Goal: Transaction & Acquisition: Book appointment/travel/reservation

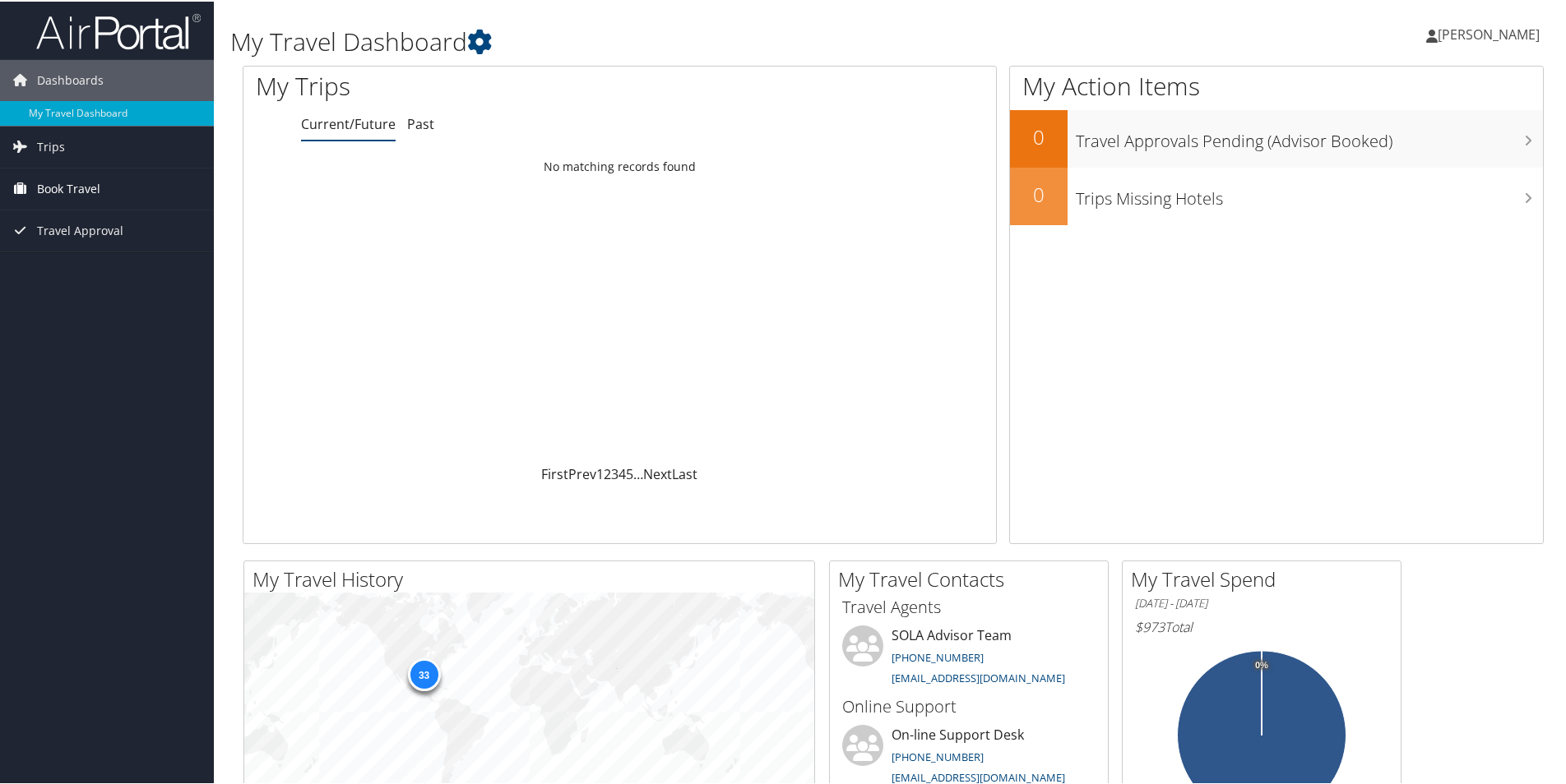
click at [65, 181] on span "Book Travel" at bounding box center [68, 187] width 63 height 41
click at [78, 183] on span "Book Travel" at bounding box center [68, 187] width 63 height 41
click at [66, 183] on span "Book Travel" at bounding box center [68, 187] width 63 height 41
click at [66, 152] on link "Trips" at bounding box center [107, 145] width 214 height 41
click at [74, 181] on link "Current/Future Trips" at bounding box center [107, 178] width 214 height 25
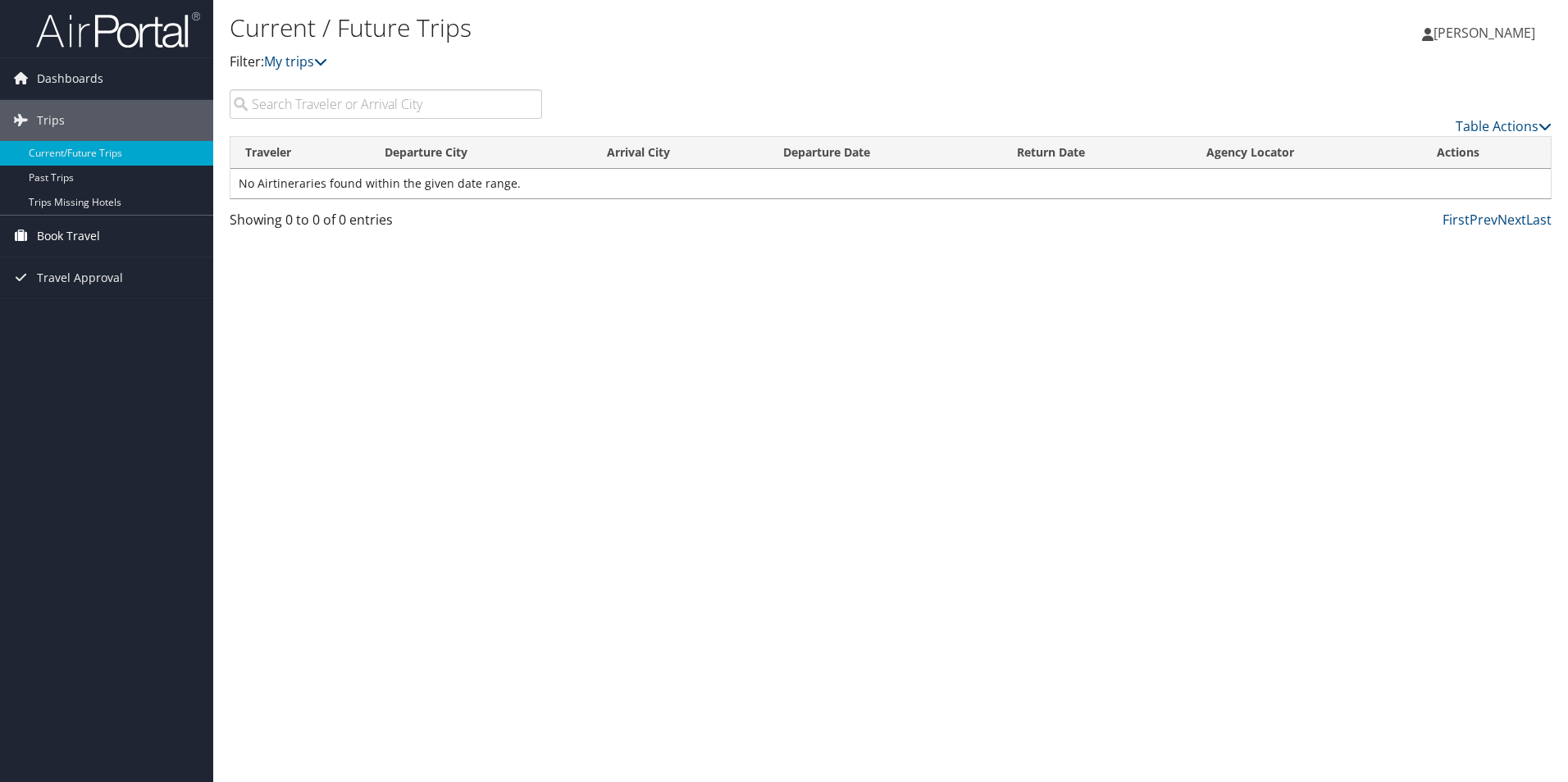
click at [53, 226] on span "Book Travel" at bounding box center [68, 235] width 63 height 41
click at [55, 266] on link "Approval Request (Beta)" at bounding box center [107, 269] width 213 height 25
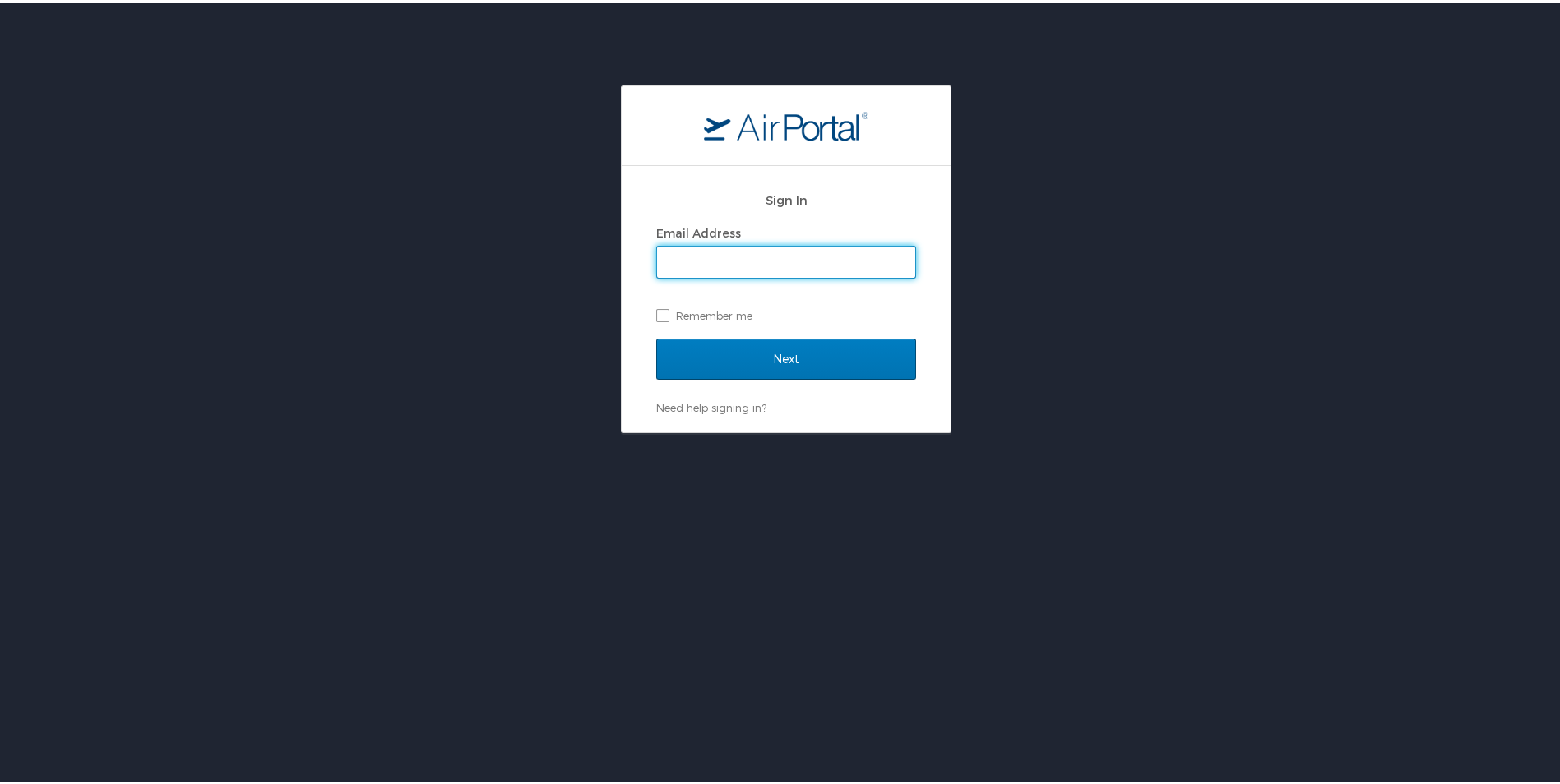
click at [668, 257] on input "Email Address" at bounding box center [786, 258] width 259 height 31
type input "shayla.polk@la.gov"
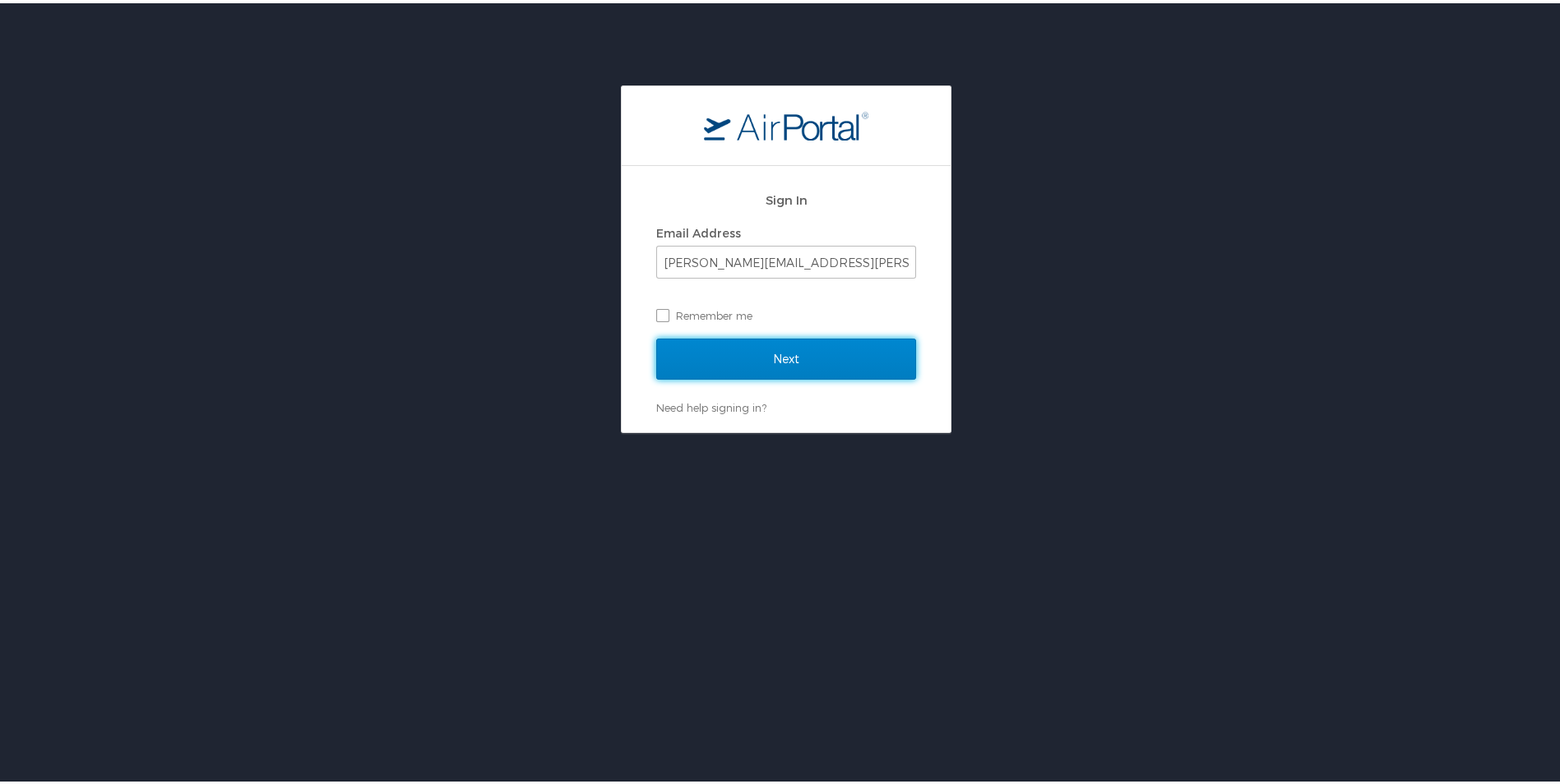
click at [685, 353] on input "Next" at bounding box center [786, 355] width 260 height 41
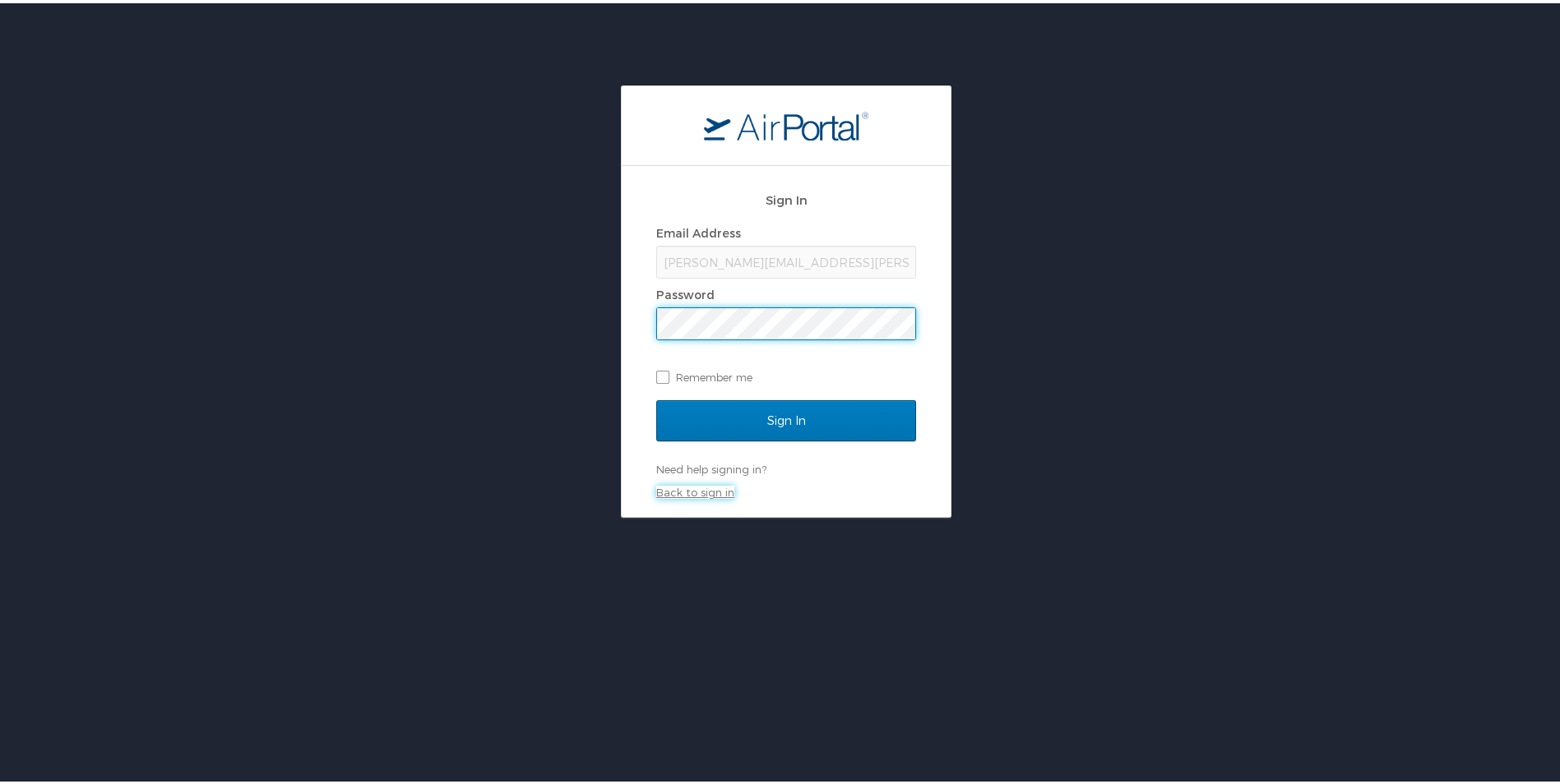
click at [682, 492] on link "Back to sign in" at bounding box center [695, 490] width 78 height 13
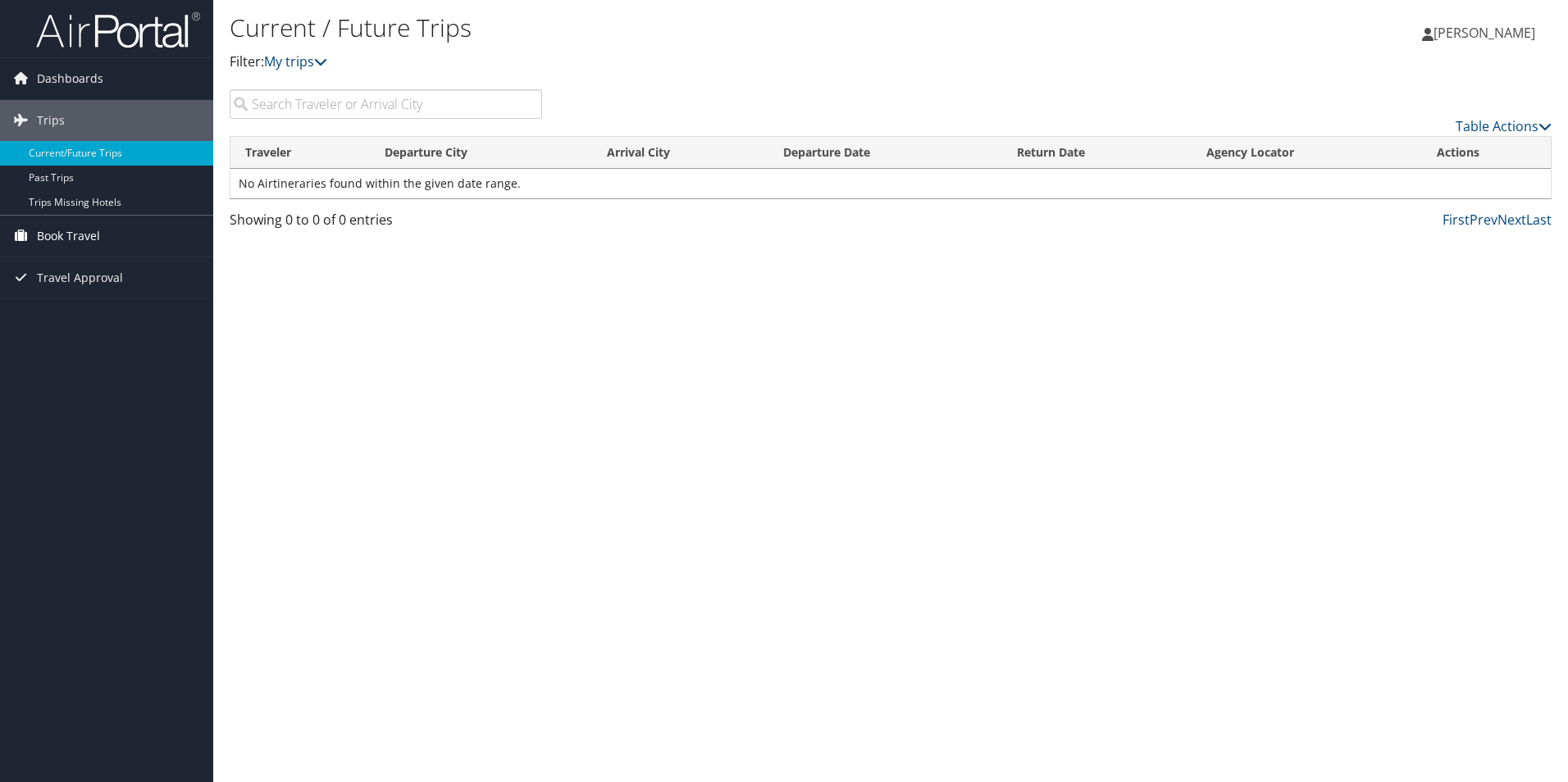
click at [63, 242] on span "Book Travel" at bounding box center [68, 235] width 63 height 41
click at [56, 289] on link "Book/Manage Online Trips" at bounding box center [107, 294] width 213 height 25
click at [72, 284] on link "Book/Manage Online Trips" at bounding box center [107, 294] width 213 height 25
